Goal: Transaction & Acquisition: Purchase product/service

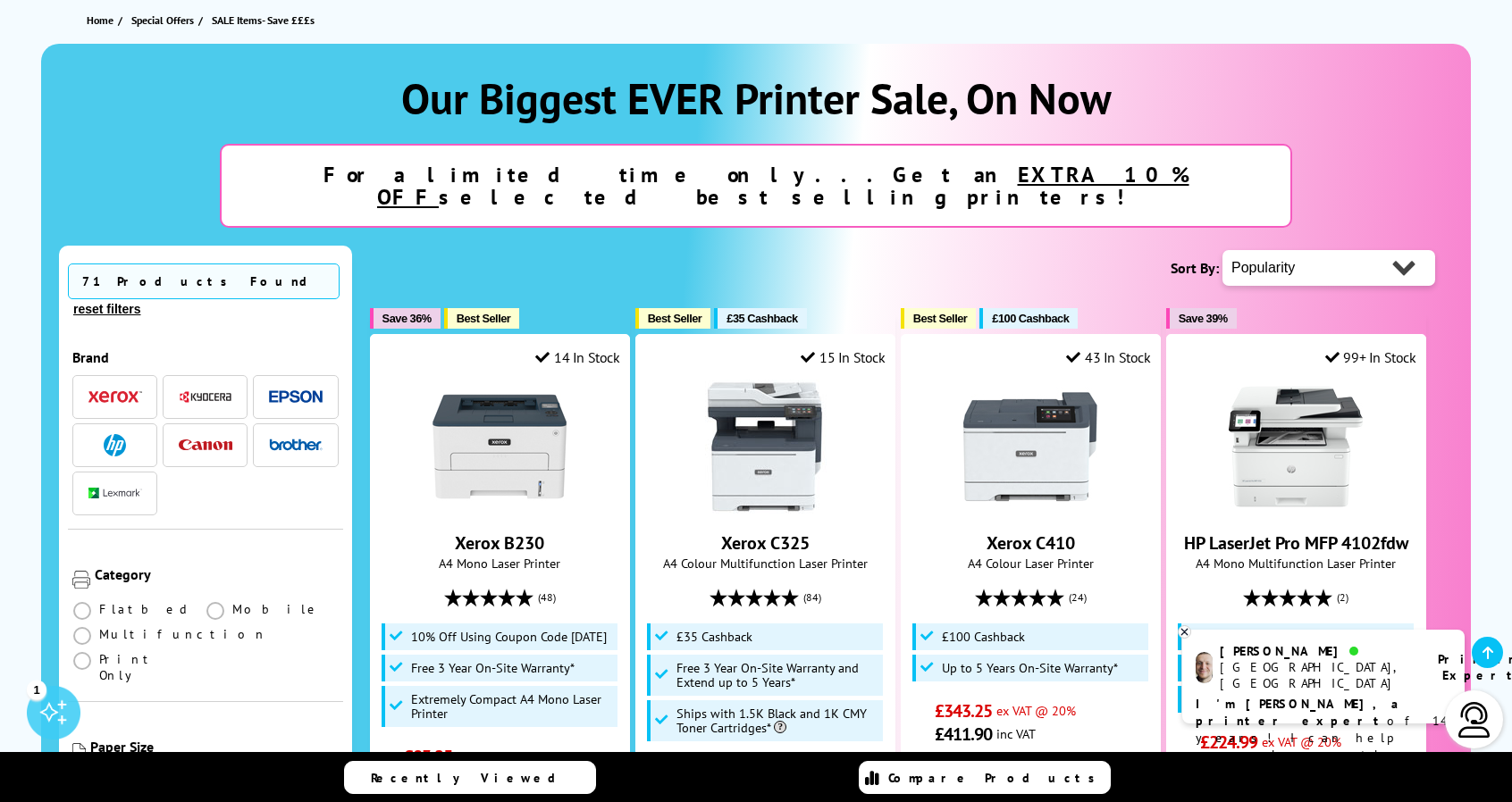
scroll to position [194, 0]
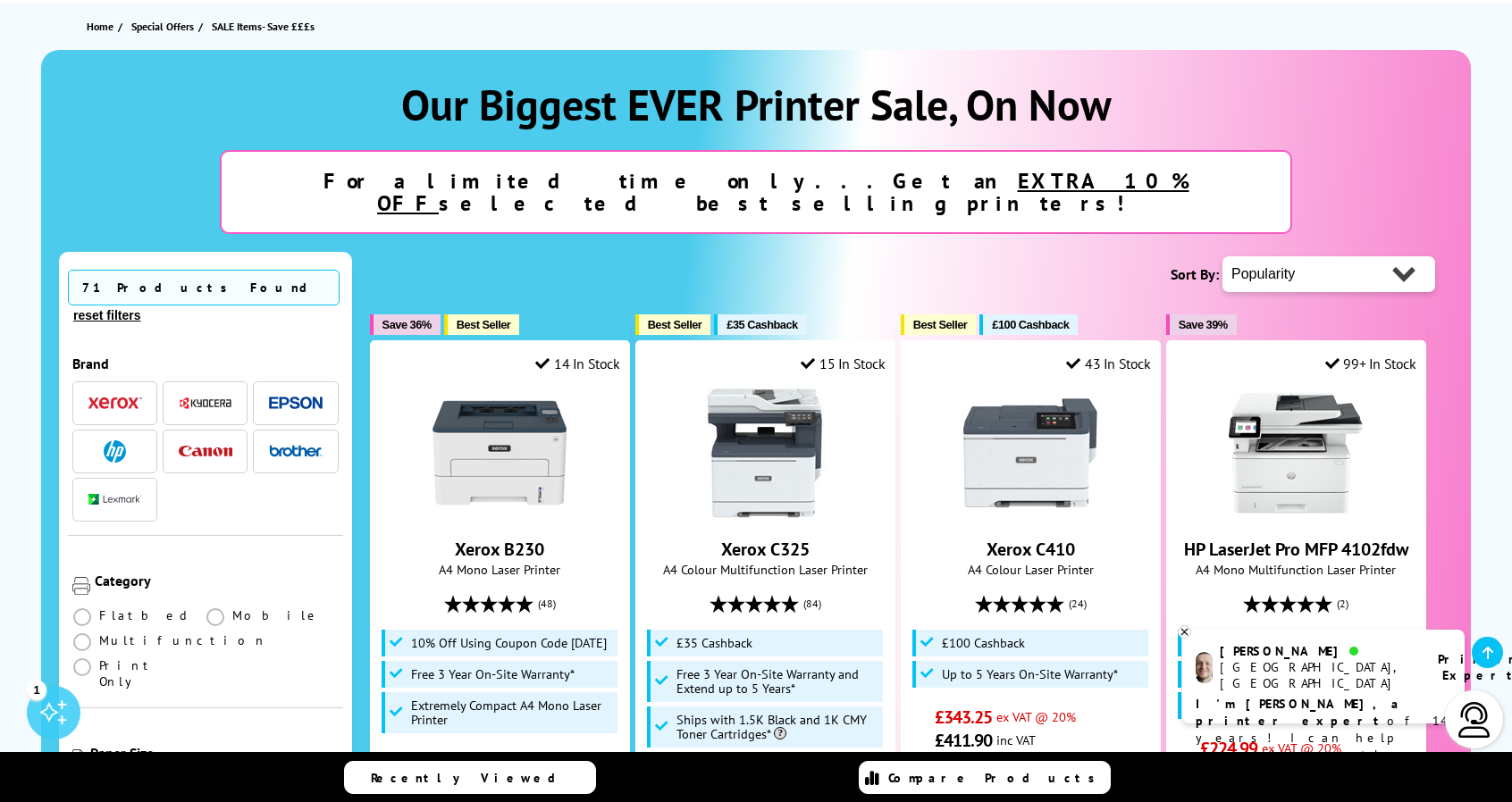
click at [280, 396] on img "button" at bounding box center [295, 403] width 53 height 14
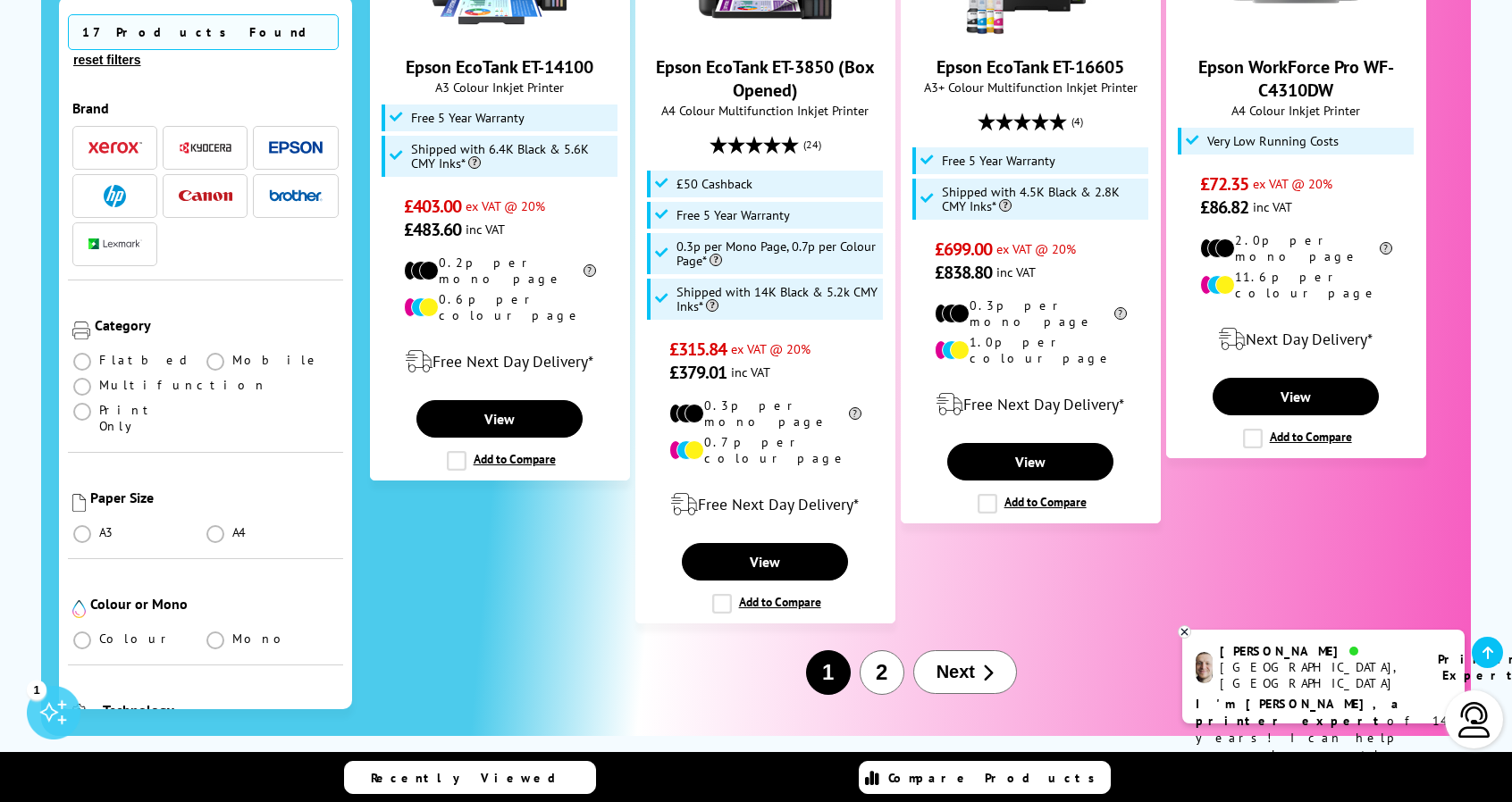
scroll to position [2200, 0]
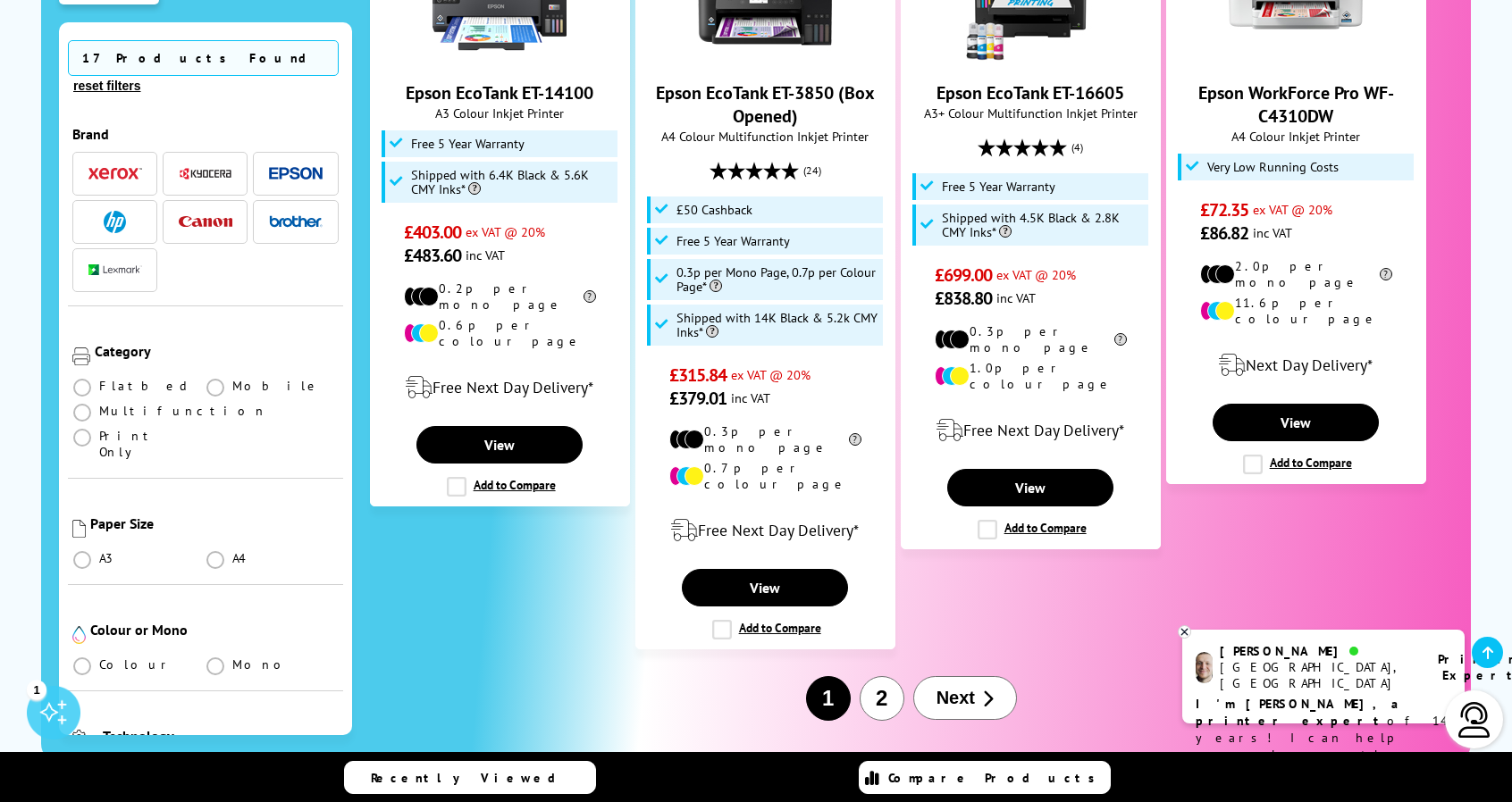
click at [967, 688] on span "Next" at bounding box center [955, 697] width 39 height 21
click at [83, 551] on span at bounding box center [82, 560] width 18 height 18
click at [99, 552] on input "radio" at bounding box center [99, 552] width 0 height 0
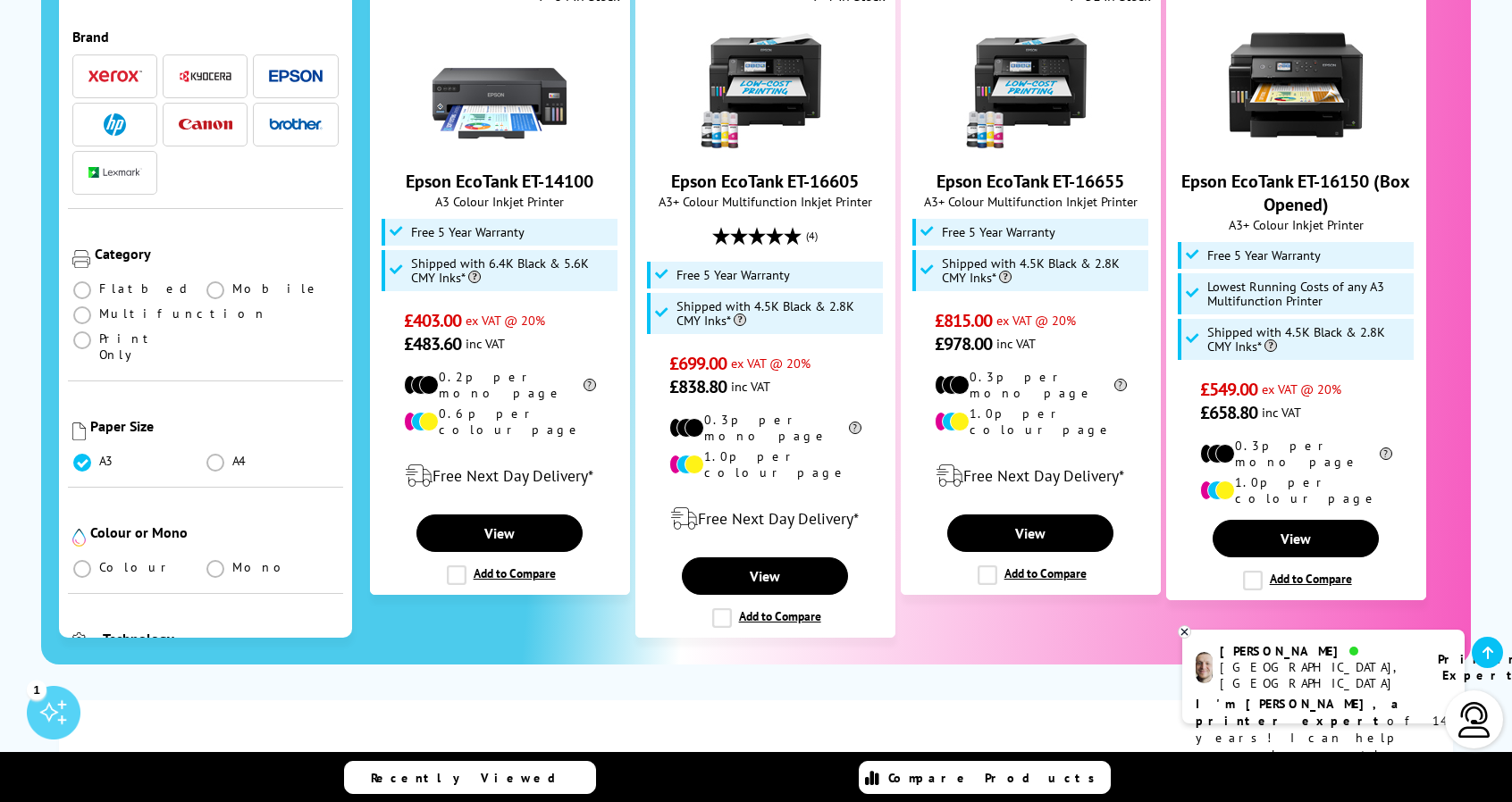
scroll to position [1323, 0]
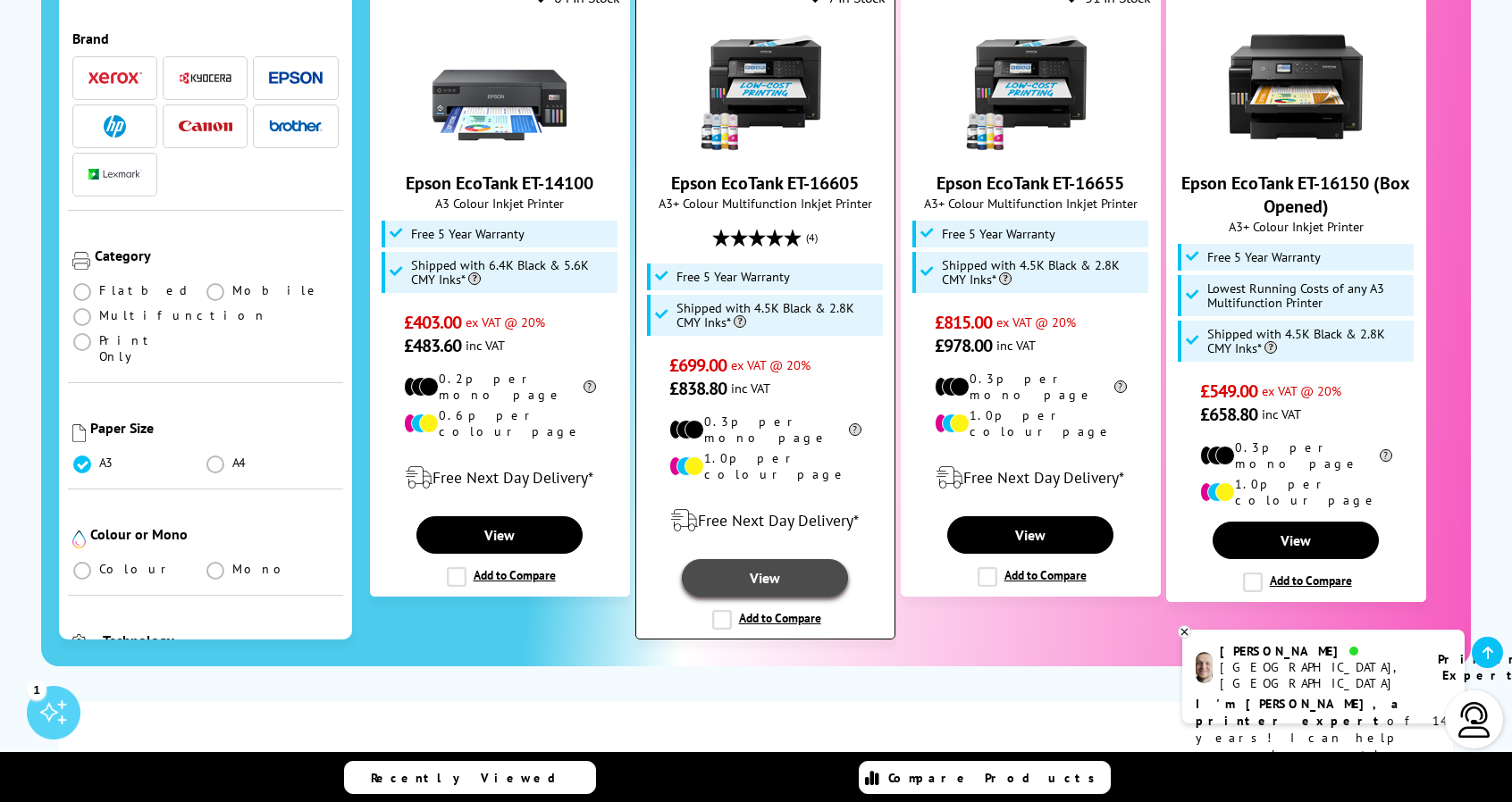
click at [767, 559] on link "View" at bounding box center [765, 578] width 166 height 38
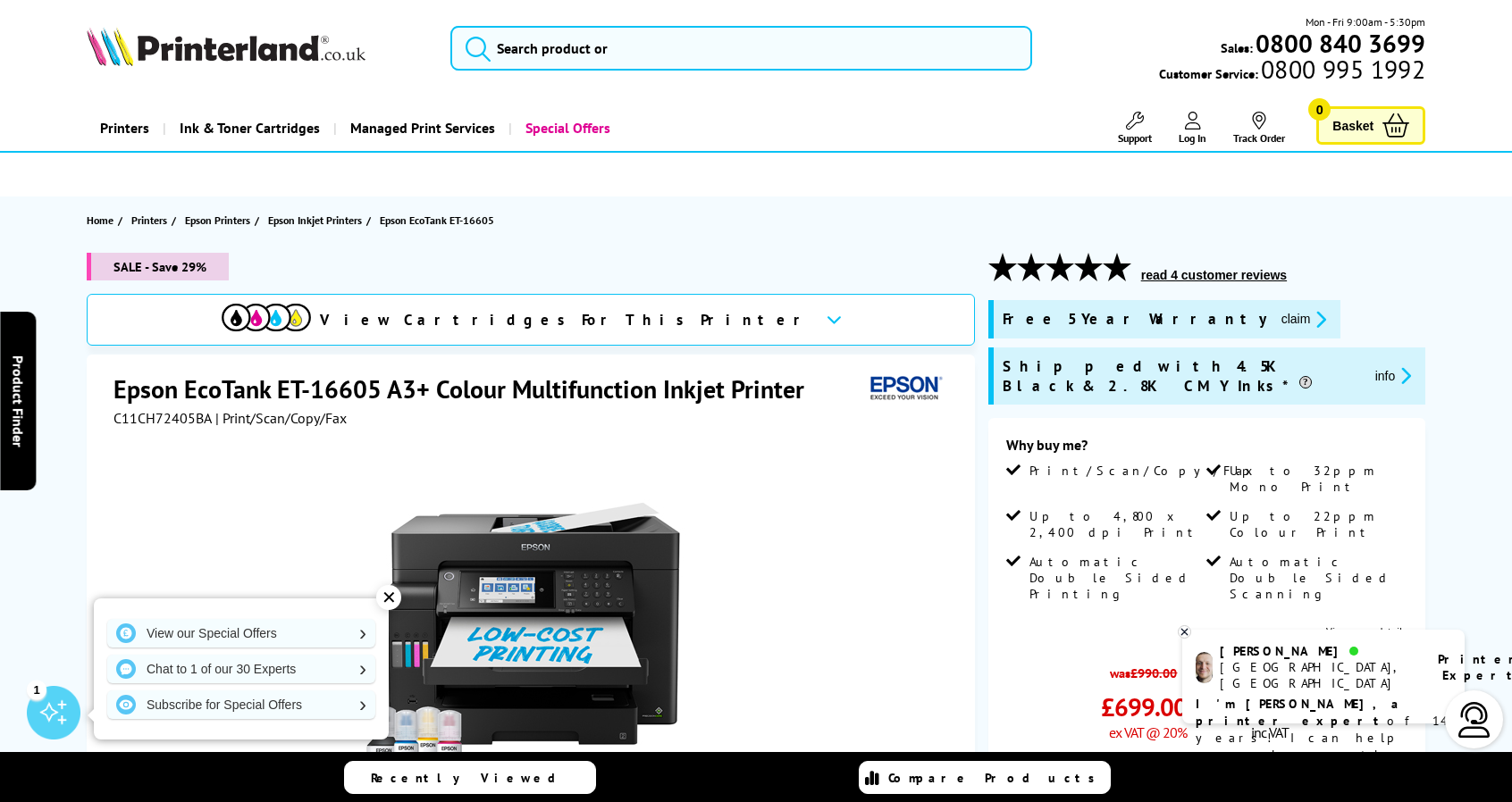
click at [389, 596] on div "✕" at bounding box center [389, 597] width 25 height 25
